Goal: Check status: Check status

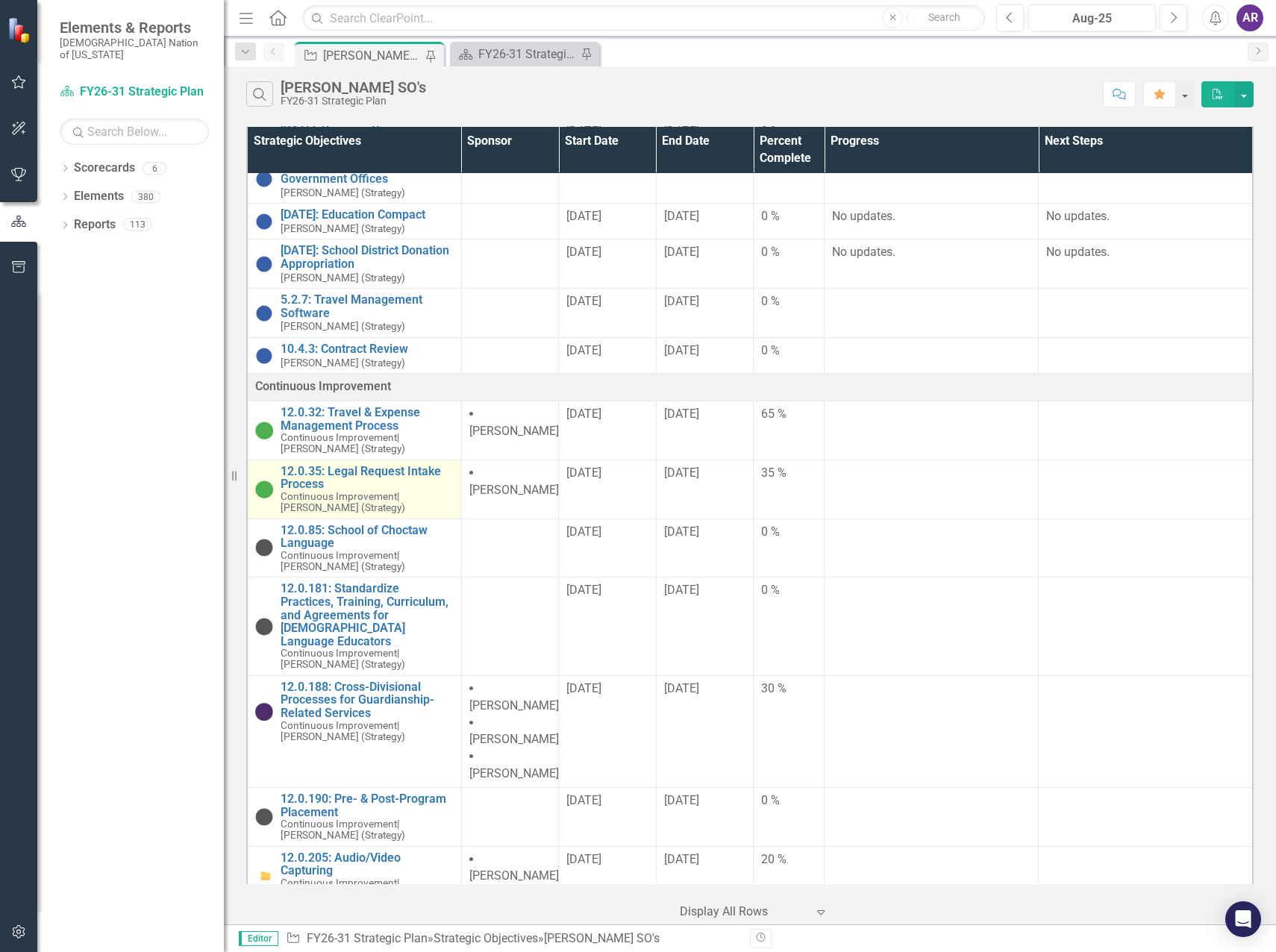
scroll to position [597, 0]
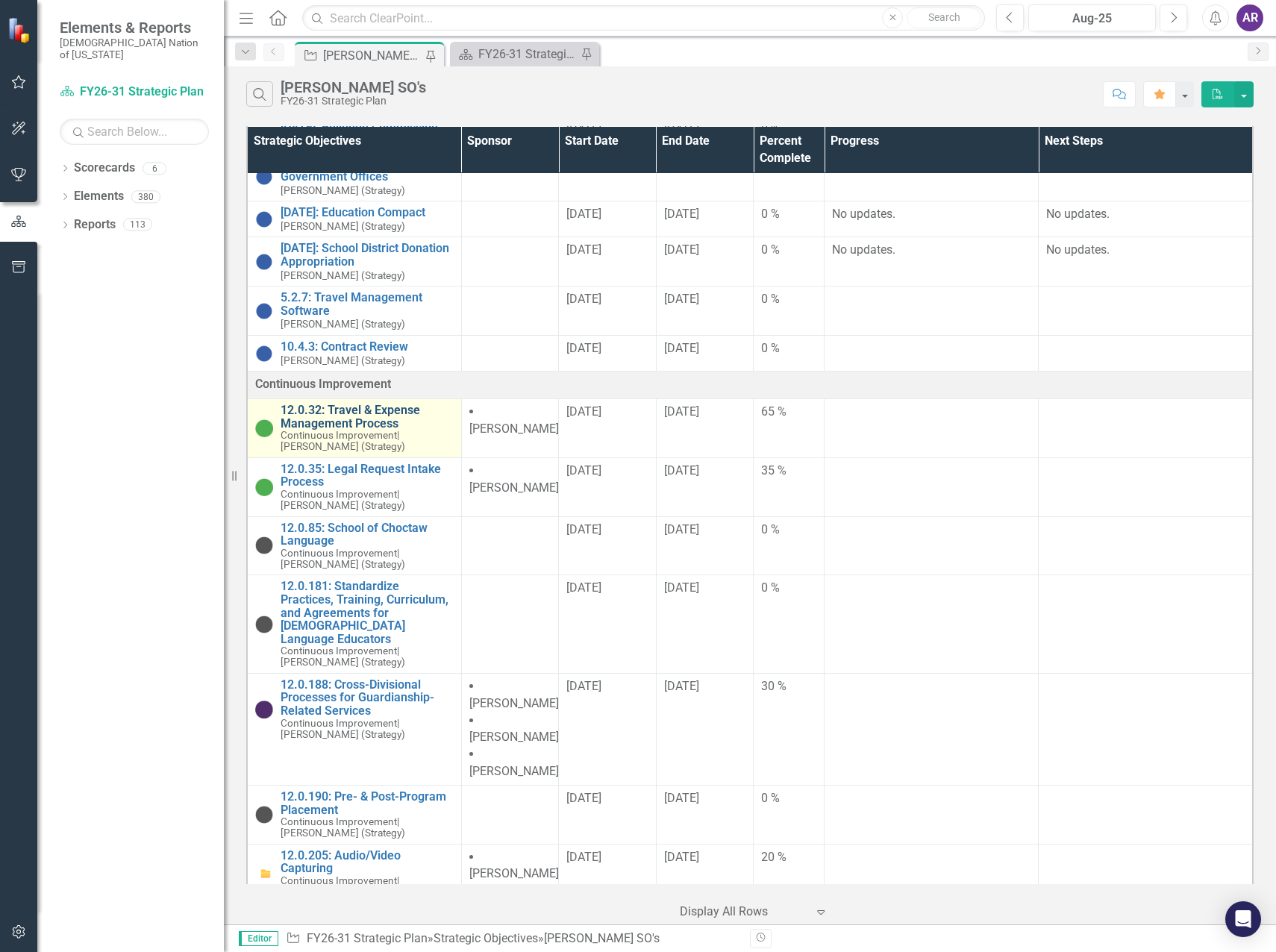
click at [370, 404] on link "12.0.32: Travel & Expense Management Process" at bounding box center [366, 417] width 173 height 26
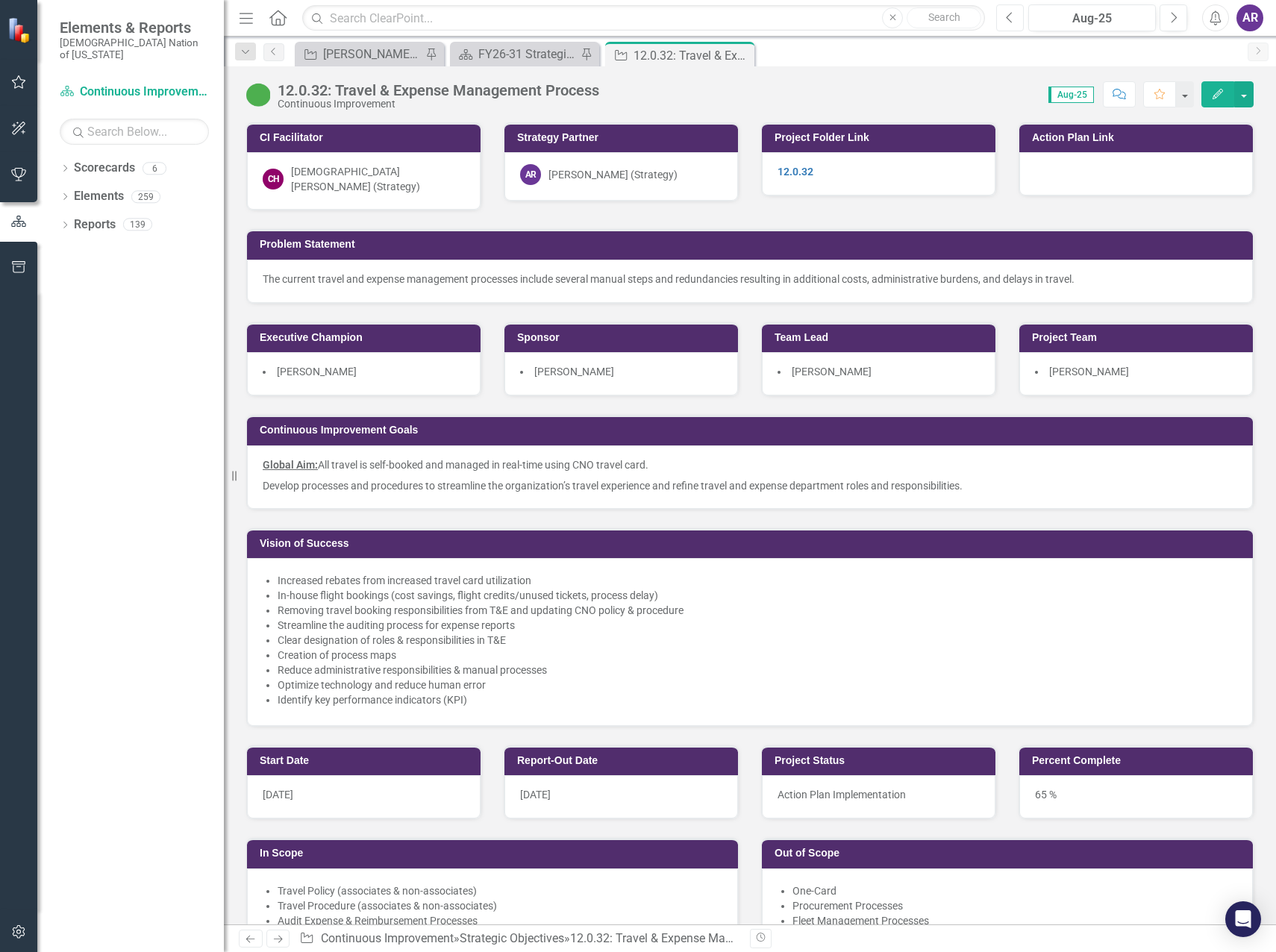
click at [1014, 20] on icon "Previous" at bounding box center [1010, 18] width 9 height 14
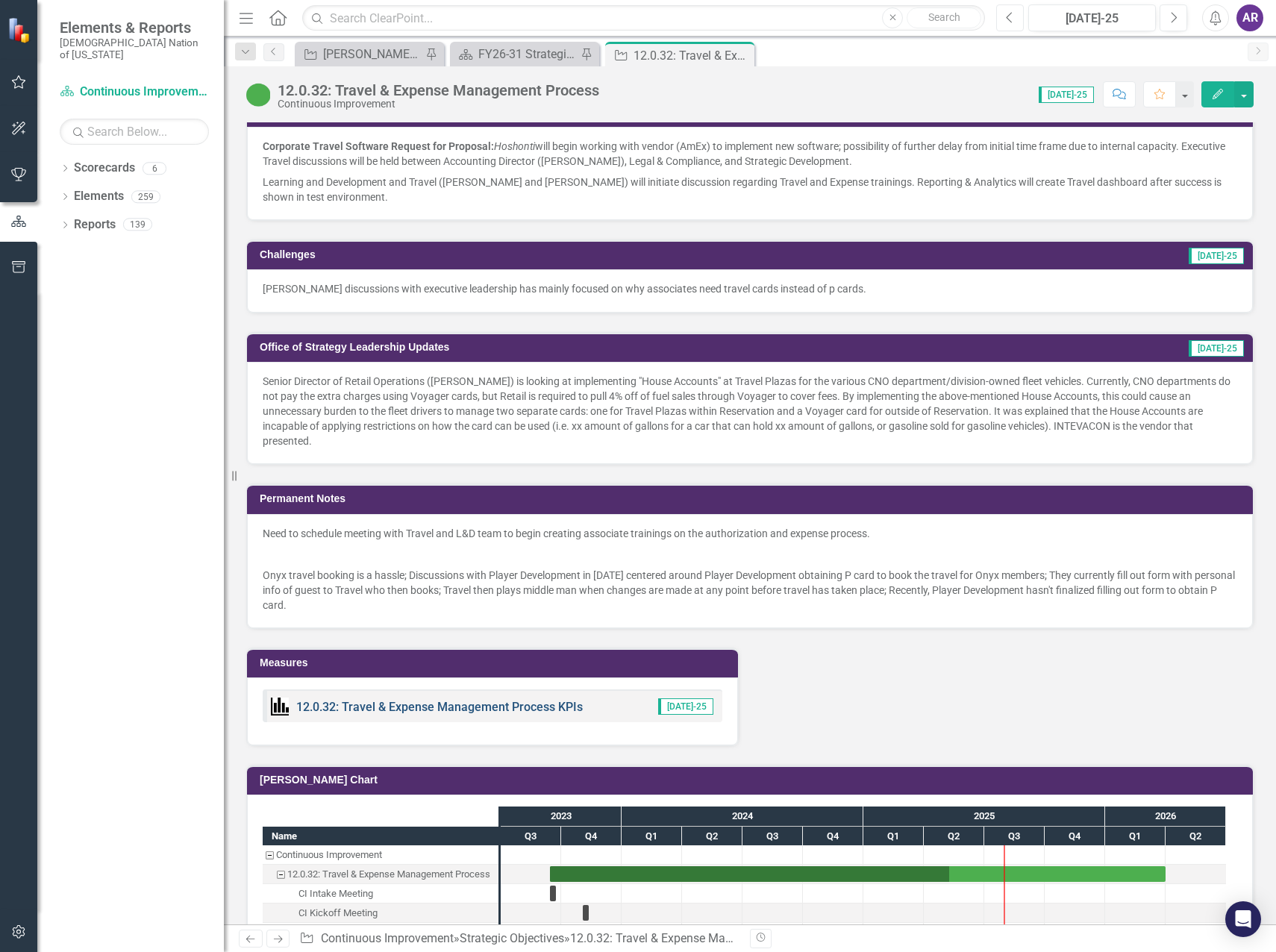
scroll to position [1122, 0]
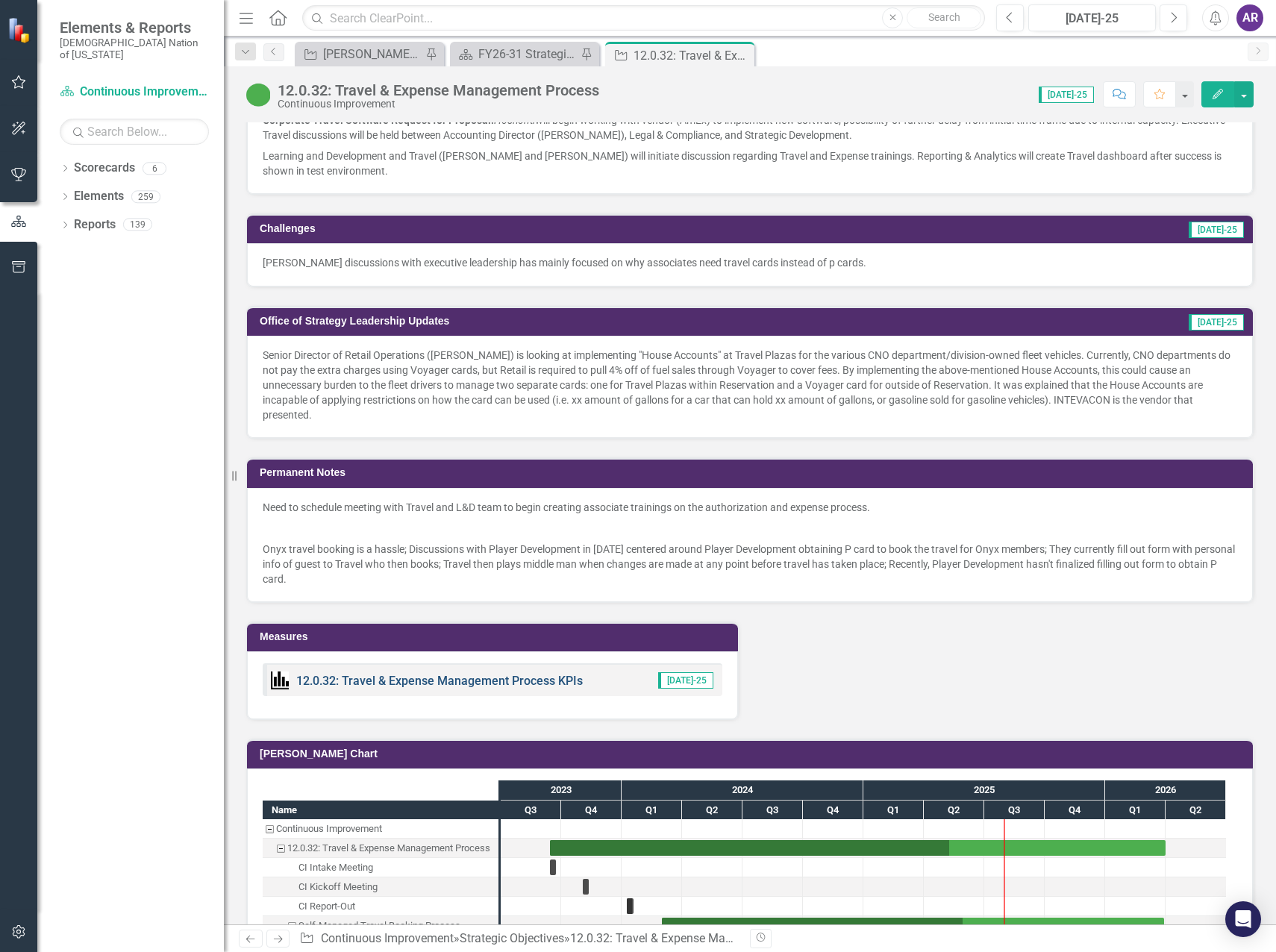
click at [499, 676] on link "12.0.32: Travel & Expense Management Process KPIs" at bounding box center [439, 680] width 286 height 15
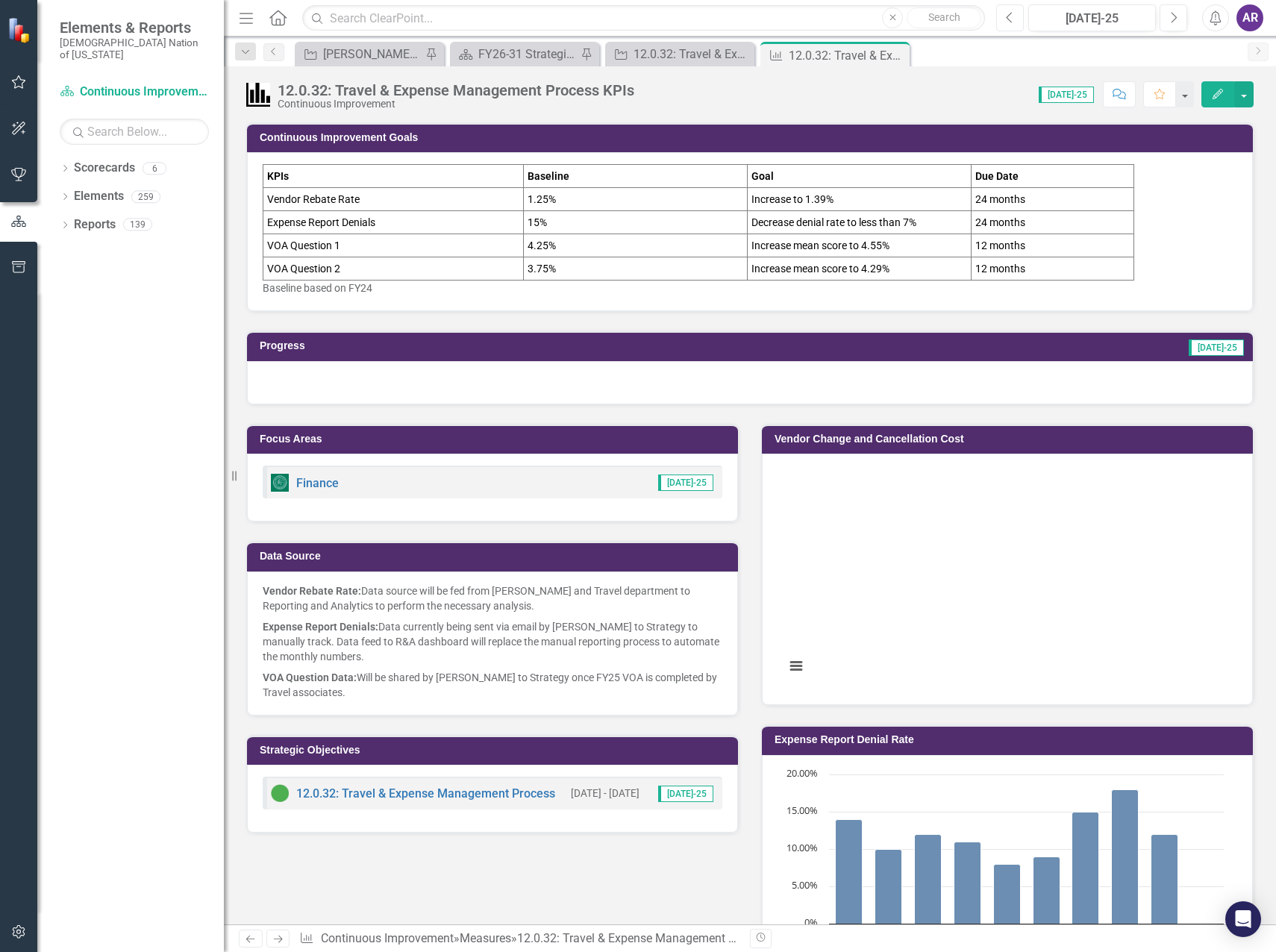
click at [1009, 20] on icon "Previous" at bounding box center [1010, 18] width 9 height 14
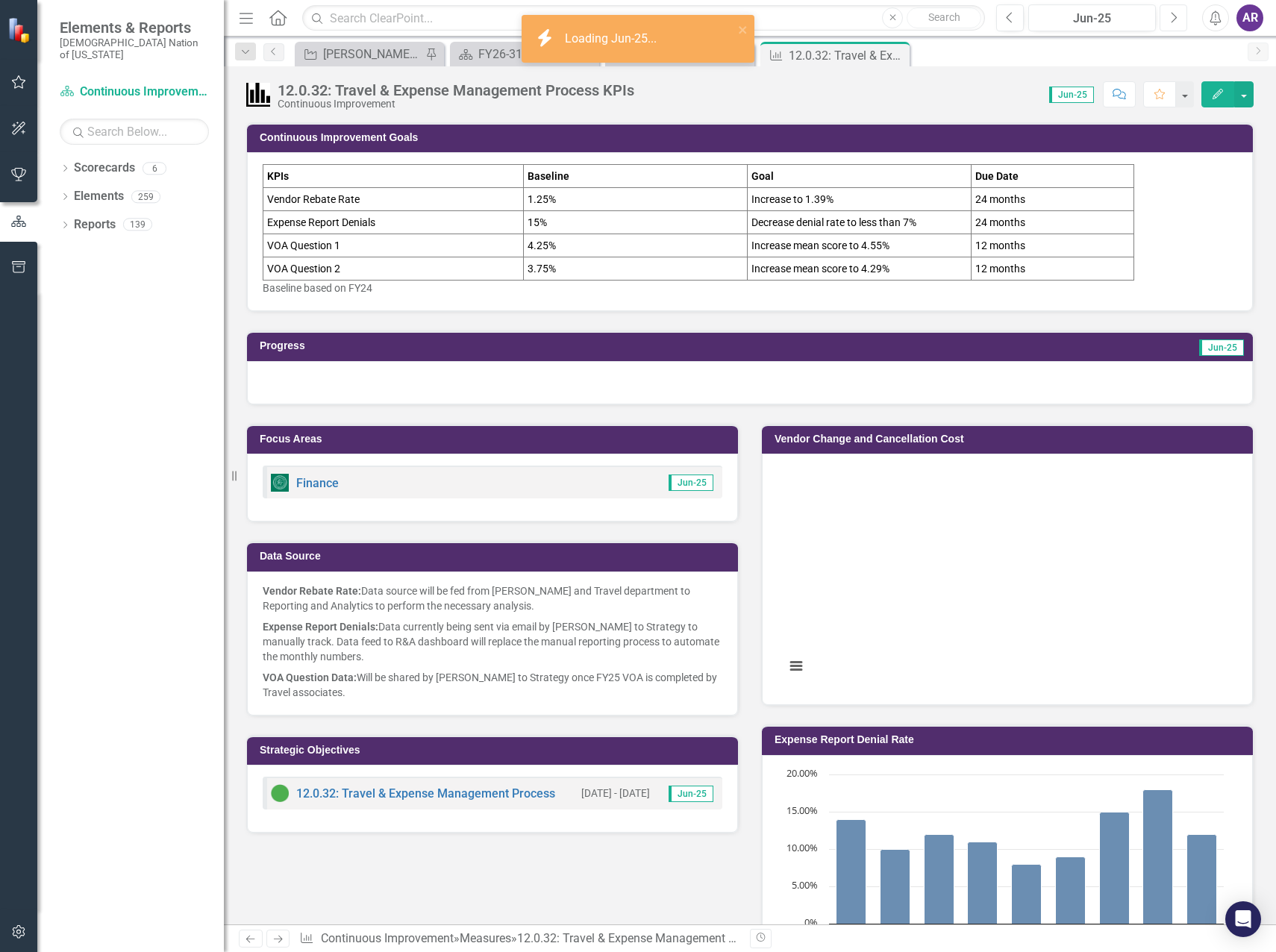
click at [1173, 24] on button "Next" at bounding box center [1174, 17] width 27 height 26
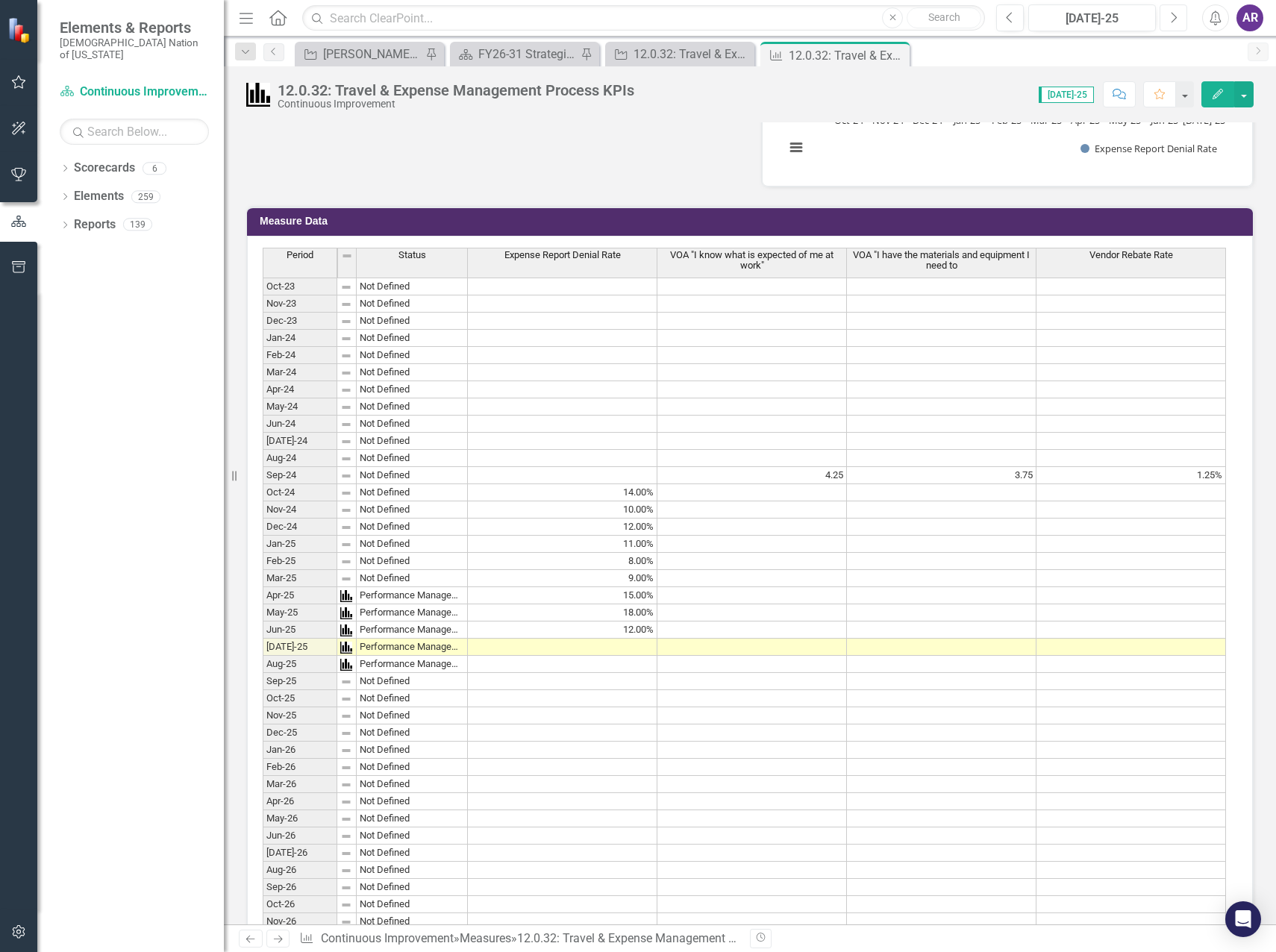
scroll to position [821, 0]
